Goal: Navigation & Orientation: Find specific page/section

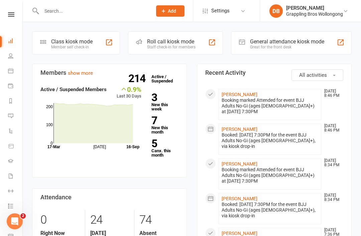
click at [9, 11] on nav "Clubworx Dashboard People Calendar Payments Reports Messages Automations Produc…" at bounding box center [11, 120] width 23 height 236
click at [11, 14] on icon at bounding box center [11, 14] width 6 height 4
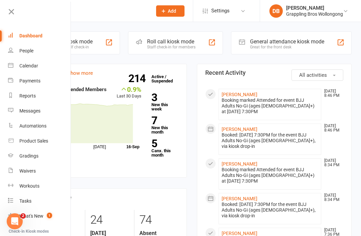
click at [21, 171] on div "Waivers" at bounding box center [27, 171] width 16 height 5
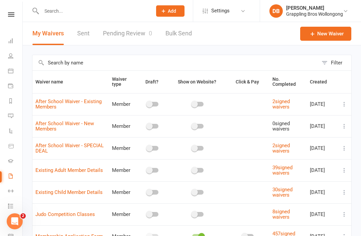
click at [8, 58] on icon at bounding box center [10, 55] width 5 height 5
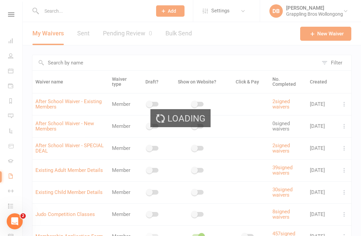
select select "100"
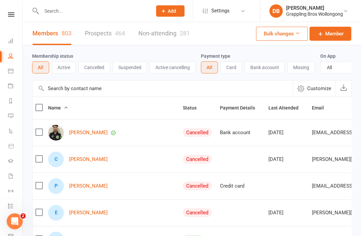
click at [12, 15] on icon at bounding box center [11, 14] width 6 height 4
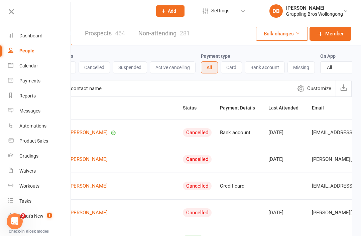
click at [22, 33] on link "Dashboard" at bounding box center [39, 35] width 63 height 15
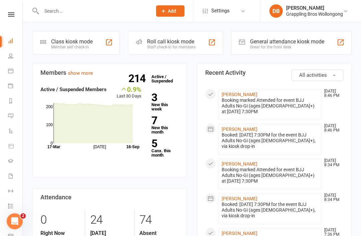
click at [5, 57] on li "People" at bounding box center [11, 56] width 22 height 15
click at [11, 56] on icon at bounding box center [10, 55] width 5 height 5
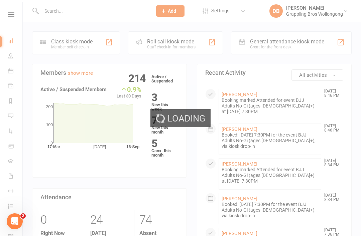
select select "100"
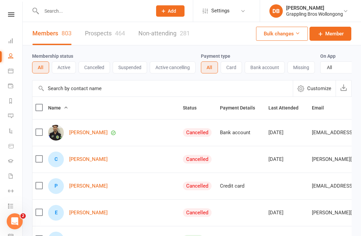
click at [11, 13] on icon at bounding box center [11, 14] width 6 height 4
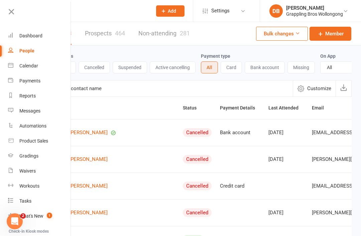
click at [24, 85] on link "Payments" at bounding box center [39, 81] width 63 height 15
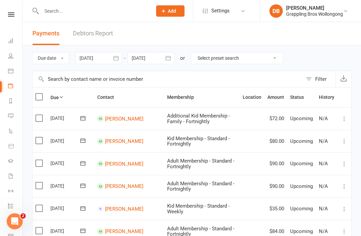
click at [78, 33] on link "Debtors Report" at bounding box center [93, 33] width 40 height 23
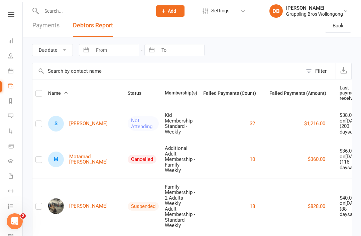
scroll to position [8, 0]
click at [337, 179] on td "$36.00 on May 23, 2025 ( 116 days ago)" at bounding box center [350, 159] width 27 height 39
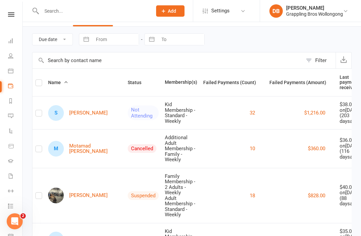
scroll to position [0, 0]
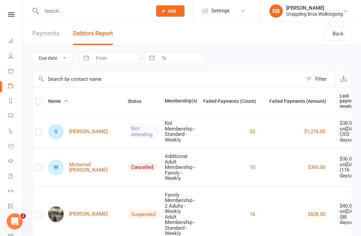
click at [319, 80] on div "Filter" at bounding box center [320, 79] width 11 height 8
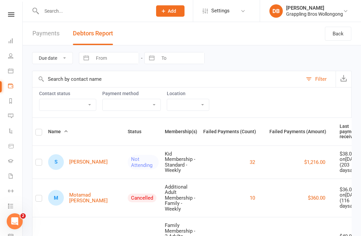
click at [89, 109] on select "Active member Suspended member Cancelled member Not attending" at bounding box center [67, 104] width 57 height 11
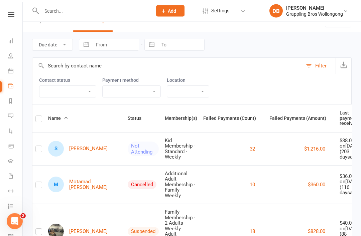
scroll to position [13, 0]
click at [345, 67] on icon "button" at bounding box center [343, 65] width 7 height 7
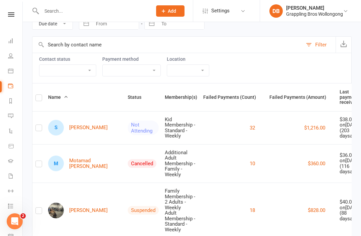
click at [146, 38] on input "text" at bounding box center [167, 45] width 270 height 16
click at [148, 33] on div "Due date Date failed Navigate forward to interact with the calendar and select …" at bounding box center [192, 23] width 320 height 25
click at [38, 99] on label at bounding box center [38, 99] width 7 height 0
click at [38, 95] on input "checkbox" at bounding box center [38, 95] width 7 height 0
checkbox input "true"
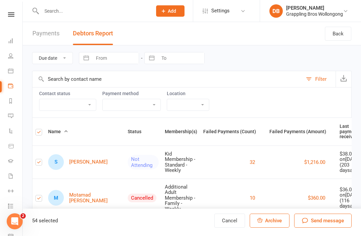
click at [323, 221] on span "Send message" at bounding box center [327, 221] width 33 height 8
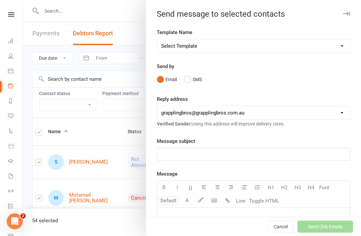
click at [341, 46] on select "Select Template [Email] Judo Competition Class [Email] Judo Competition Class T…" at bounding box center [253, 45] width 193 height 13
select select "14"
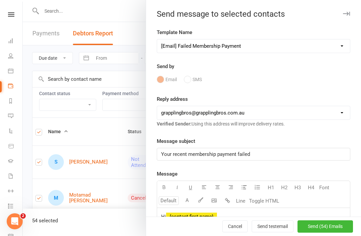
click at [269, 233] on button "Send test email" at bounding box center [273, 227] width 42 height 12
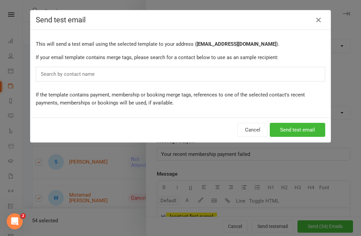
click at [215, 76] on div "Search by contact name" at bounding box center [181, 74] width 290 height 15
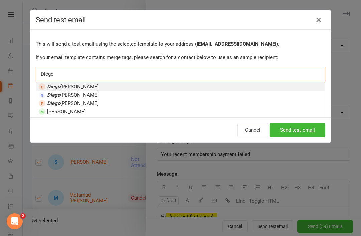
type input "Diego"
click at [91, 91] on li "Diego Barreto" at bounding box center [180, 87] width 289 height 8
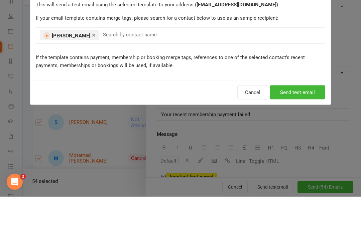
click at [301, 125] on button "Send test email" at bounding box center [298, 132] width 56 height 14
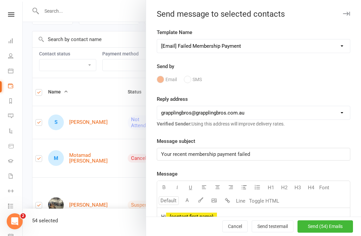
click at [225, 233] on button "Cancel" at bounding box center [234, 227] width 25 height 12
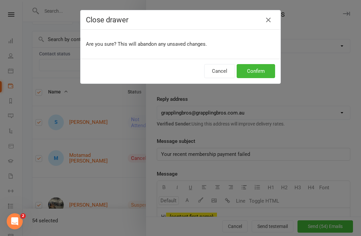
click at [225, 76] on button "Cancel" at bounding box center [219, 71] width 31 height 14
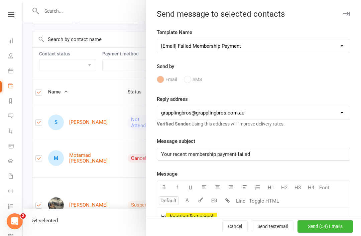
click at [233, 233] on button "Cancel" at bounding box center [234, 227] width 25 height 12
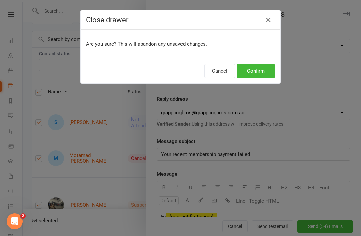
click at [257, 73] on button "Confirm" at bounding box center [256, 71] width 38 height 14
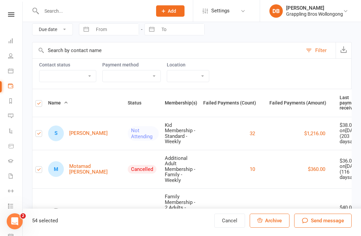
scroll to position [0, 0]
click at [40, 105] on label at bounding box center [38, 105] width 7 height 0
click at [40, 101] on input "checkbox" at bounding box center [38, 101] width 7 height 0
checkbox input "false"
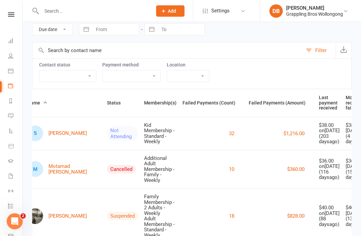
scroll to position [0, 20]
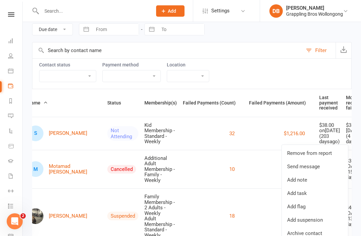
click at [314, 169] on link "Send message" at bounding box center [315, 166] width 66 height 13
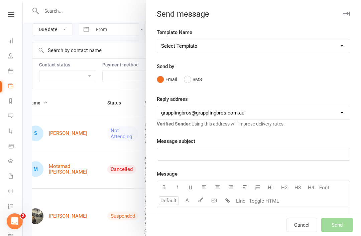
click at [336, 53] on select "Select Template [Email] Judo Competition Class [Email] Judo Competition Class T…" at bounding box center [253, 45] width 193 height 13
select select "24"
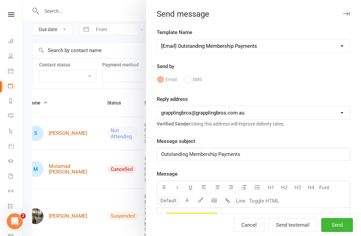
scroll to position [0, 0]
click at [249, 232] on button "Cancel" at bounding box center [249, 225] width 31 height 14
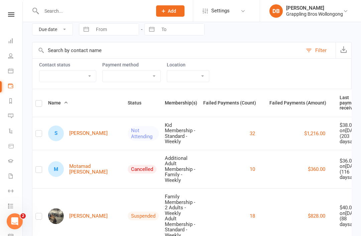
click at [304, 138] on button "$1,216.00" at bounding box center [314, 134] width 21 height 8
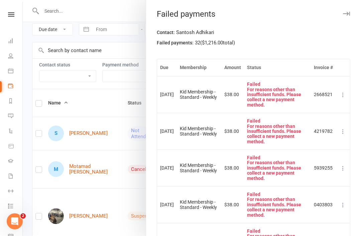
click at [349, 14] on icon "button" at bounding box center [346, 14] width 7 height 4
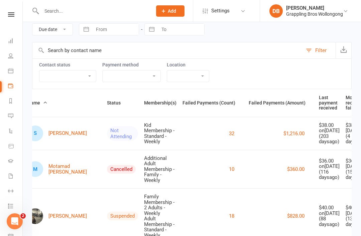
scroll to position [0, 20]
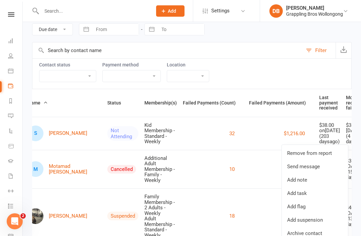
click at [323, 167] on link "Send message" at bounding box center [315, 166] width 66 height 13
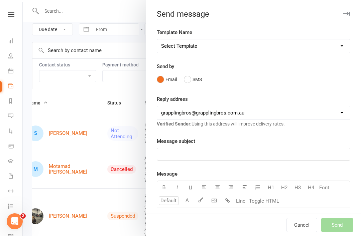
click at [333, 47] on select "Select Template [Email] Judo Competition Class [Email] Judo Competition Class T…" at bounding box center [253, 45] width 193 height 13
select select "14"
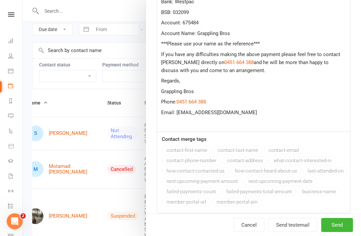
scroll to position [326, 0]
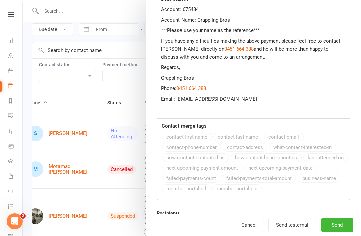
click at [255, 232] on button "Cancel" at bounding box center [249, 225] width 31 height 14
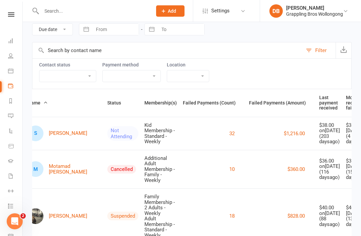
scroll to position [0, 19]
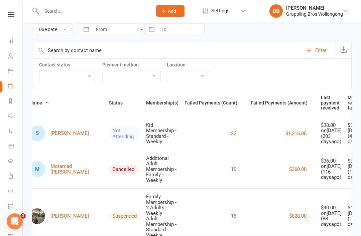
click at [231, 138] on button "32" at bounding box center [233, 134] width 5 height 8
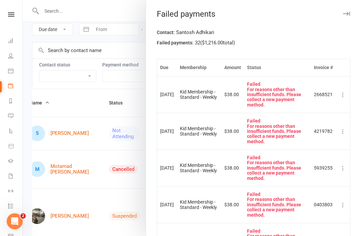
scroll to position [0, 0]
click at [343, 94] on icon at bounding box center [343, 95] width 7 height 7
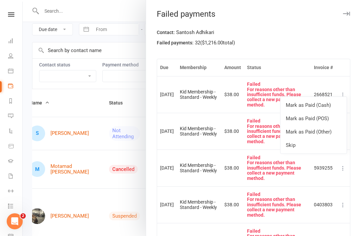
click at [345, 92] on icon at bounding box center [343, 95] width 7 height 7
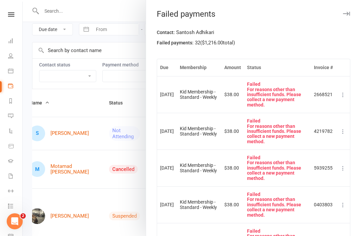
click at [69, 118] on div at bounding box center [192, 118] width 338 height 236
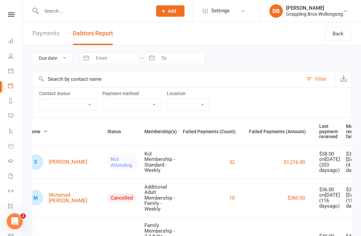
click at [342, 78] on icon "button" at bounding box center [343, 78] width 7 height 7
click at [9, 16] on icon at bounding box center [11, 14] width 6 height 4
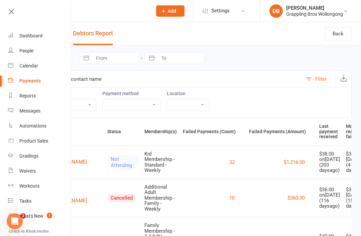
click at [21, 38] on div "Dashboard" at bounding box center [30, 35] width 23 height 5
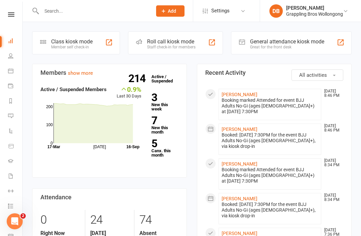
click at [347, 14] on link "DB Diego Barreto Grappling Bros Wollongong" at bounding box center [310, 10] width 81 height 13
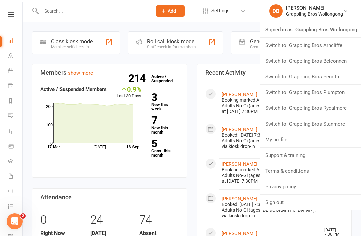
click at [334, 106] on link "Switch to: Grappling Bros Rydalmere" at bounding box center [310, 108] width 101 height 15
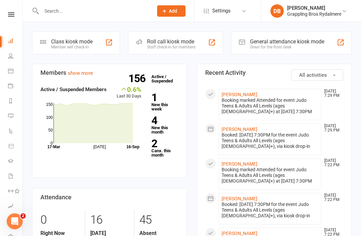
click at [9, 13] on icon at bounding box center [11, 14] width 6 height 4
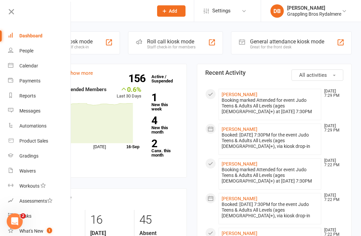
click at [27, 170] on div "Waivers" at bounding box center [27, 171] width 16 height 5
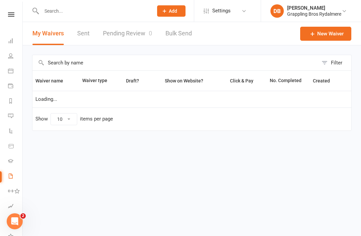
select select "25"
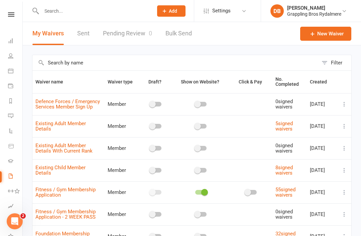
click at [12, 16] on icon at bounding box center [11, 14] width 6 height 4
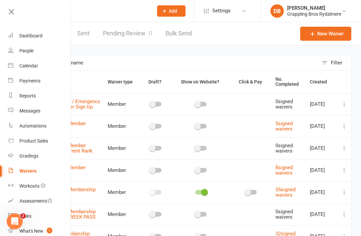
click at [23, 37] on div "Dashboard" at bounding box center [30, 35] width 23 height 5
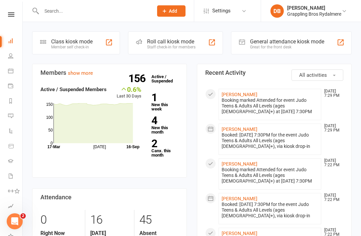
click at [346, 14] on link "DB Diego Barreto Grappling Bros Rydalmere" at bounding box center [311, 10] width 80 height 13
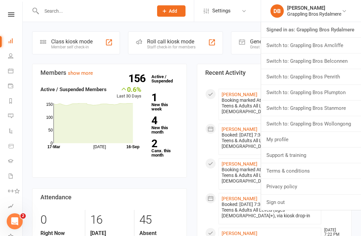
click at [335, 109] on link "Switch to: Grappling Bros Stanmore" at bounding box center [311, 108] width 100 height 15
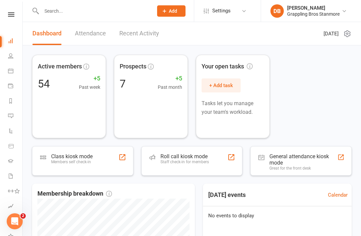
click at [10, 11] on nav "Clubworx Dashboard People Calendar Payments Reports Messages Automations Produc…" at bounding box center [11, 120] width 23 height 236
click at [11, 14] on icon at bounding box center [11, 14] width 6 height 4
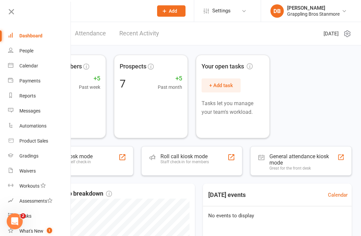
click at [21, 50] on div "People" at bounding box center [26, 50] width 14 height 5
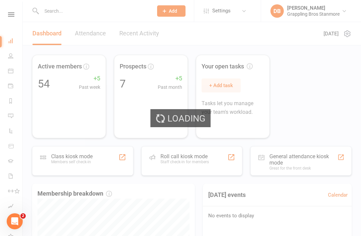
select select "100"
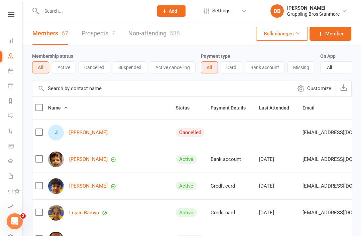
click at [63, 67] on button "Active" at bounding box center [64, 68] width 24 height 12
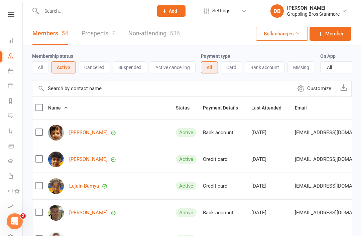
click at [122, 66] on button "Suspended" at bounding box center [130, 68] width 34 height 12
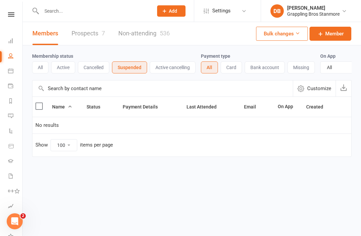
click at [59, 68] on button "Active" at bounding box center [63, 68] width 24 height 12
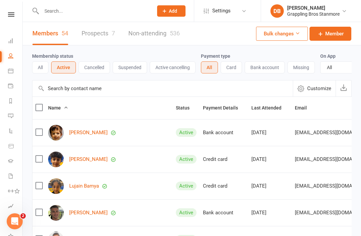
click at [135, 73] on button "Suspended" at bounding box center [130, 68] width 34 height 12
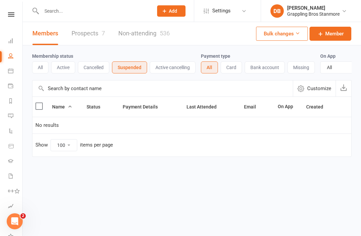
click at [90, 68] on button "Cancelled" at bounding box center [93, 68] width 31 height 12
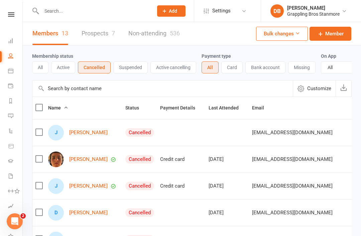
click at [57, 66] on button "Active" at bounding box center [63, 68] width 24 height 12
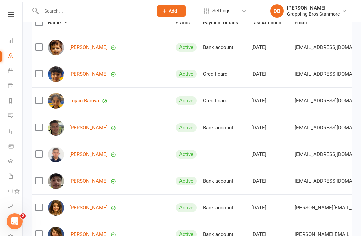
scroll to position [84, 0]
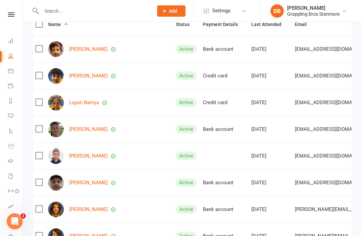
click at [347, 15] on link "DB Diego Barreto Grappling Bros Stanmore" at bounding box center [311, 10] width 80 height 13
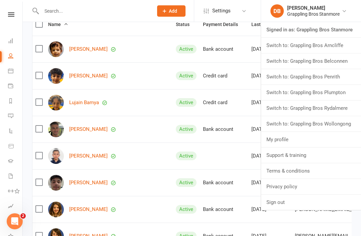
click at [341, 64] on link "Switch to: Grappling Bros Belconnen" at bounding box center [311, 61] width 100 height 15
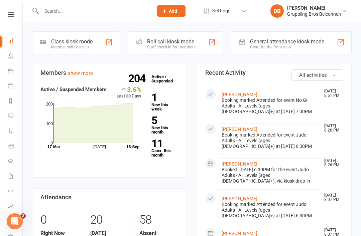
click at [8, 16] on icon at bounding box center [11, 14] width 6 height 4
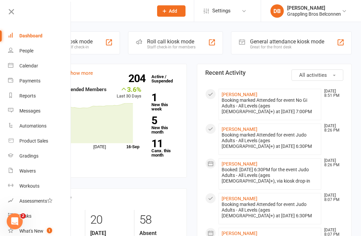
click at [25, 54] on link "People" at bounding box center [39, 50] width 63 height 15
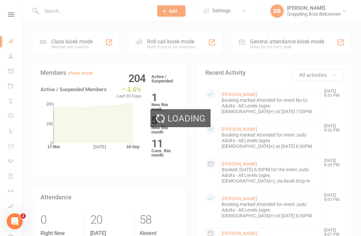
select select "100"
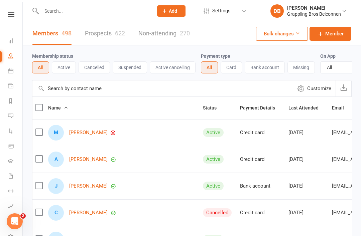
click at [61, 68] on button "Active" at bounding box center [64, 68] width 24 height 12
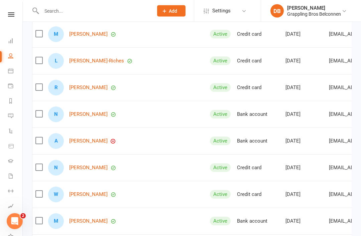
scroll to position [2053, 0]
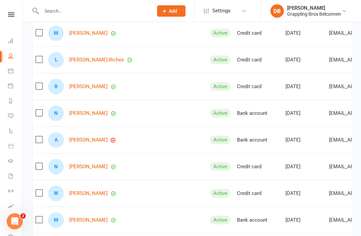
click at [75, 138] on link "[PERSON_NAME]" at bounding box center [88, 140] width 38 height 6
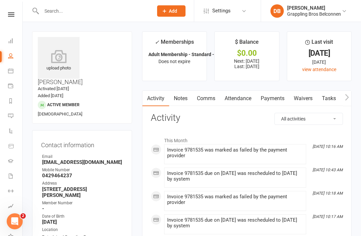
click at [273, 98] on link "Payments" at bounding box center [272, 98] width 33 height 15
